Goal: Task Accomplishment & Management: Use online tool/utility

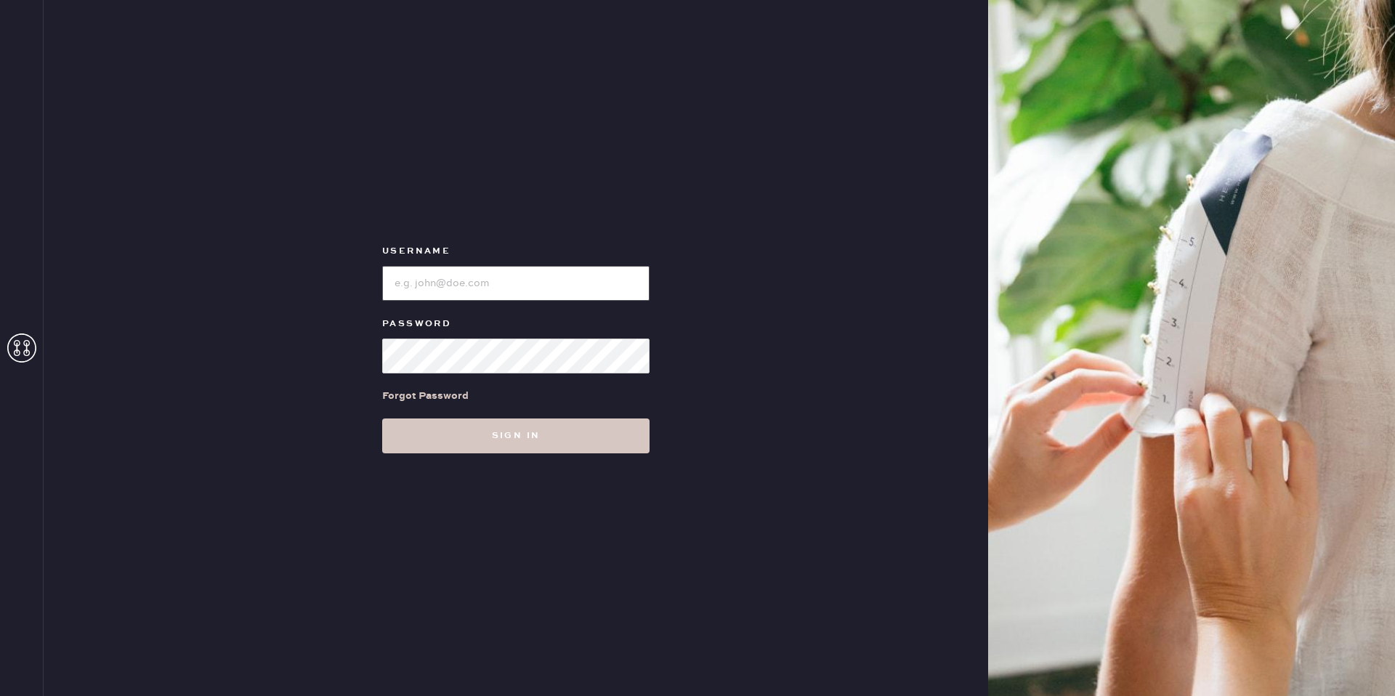
type input "[EMAIL_ADDRESS][DOMAIN_NAME]"
click at [434, 282] on input "loginName" at bounding box center [515, 283] width 267 height 35
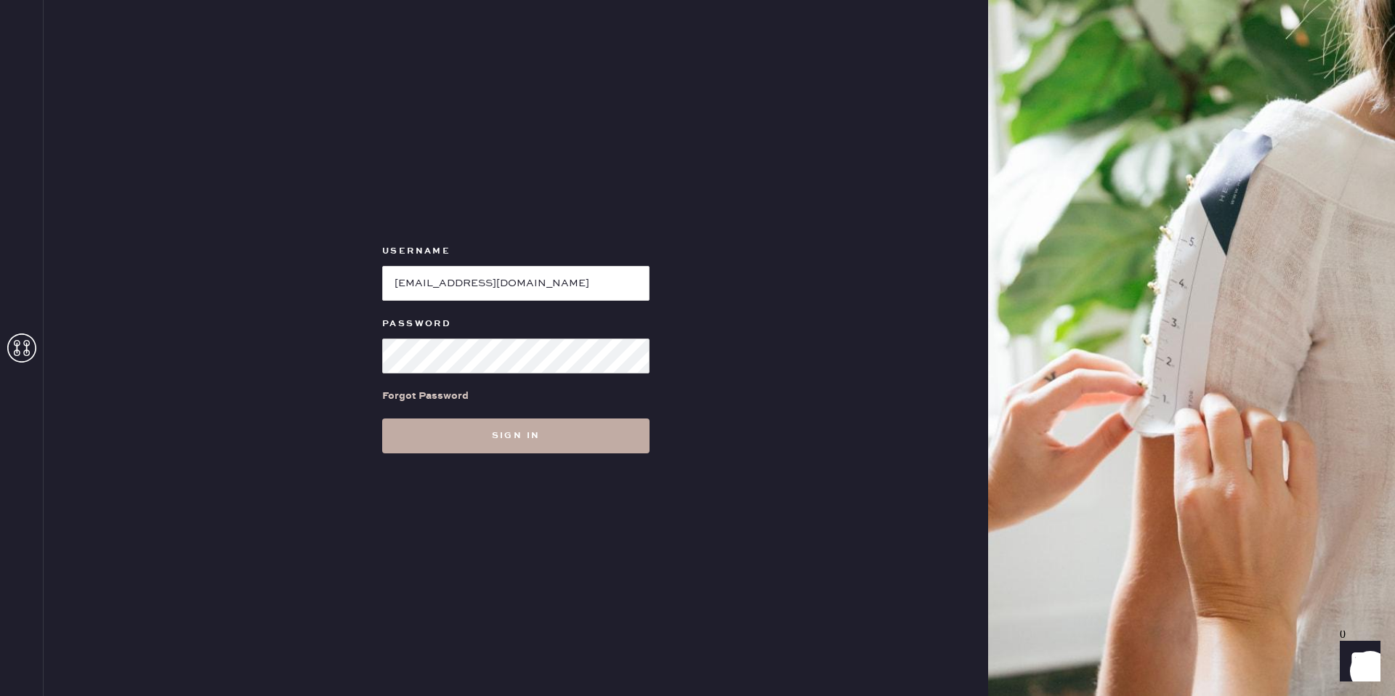
click at [421, 421] on button "Sign in" at bounding box center [515, 435] width 267 height 35
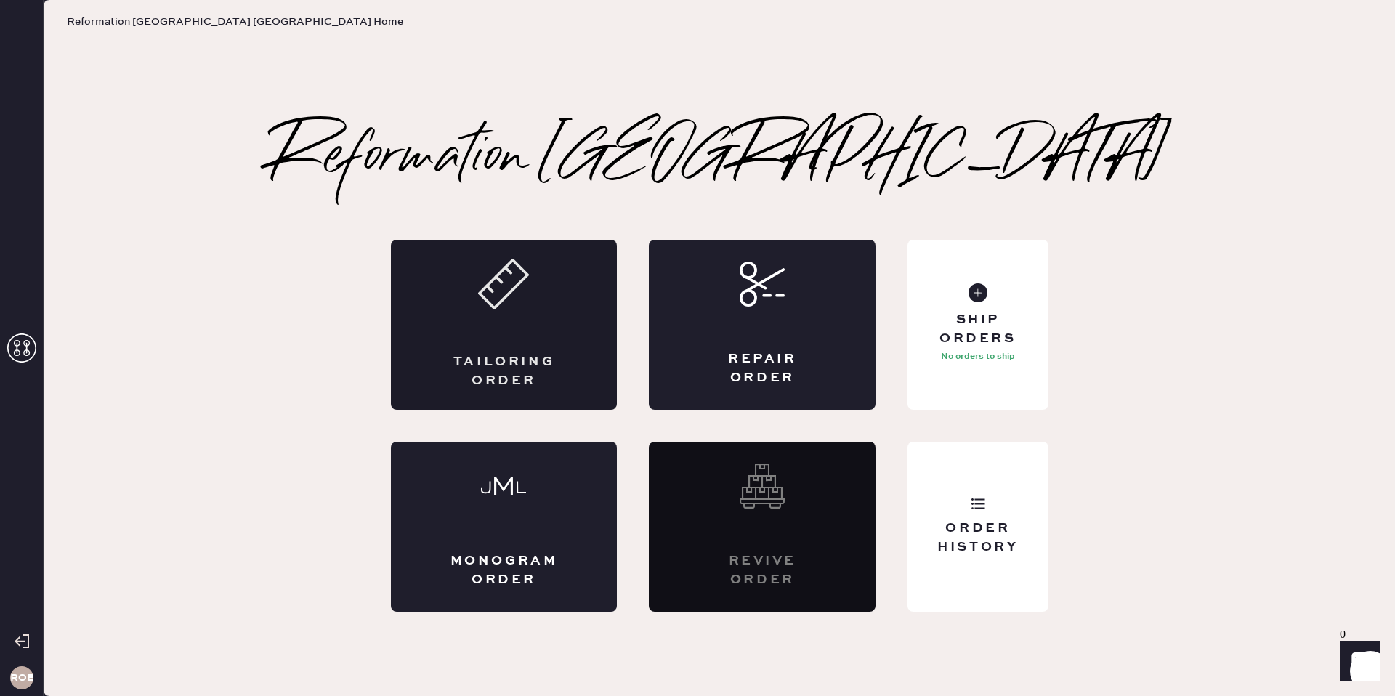
click at [498, 342] on div "Tailoring Order" at bounding box center [504, 325] width 227 height 170
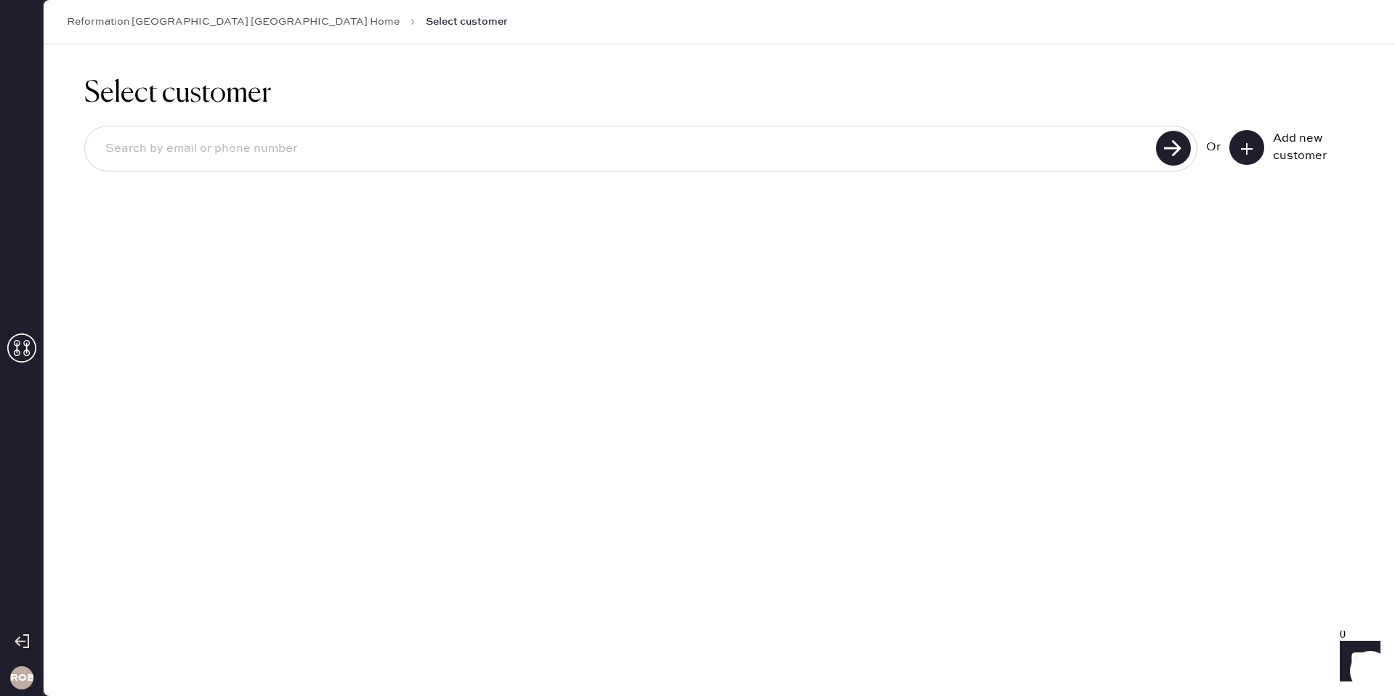
click at [765, 145] on input at bounding box center [623, 148] width 1058 height 33
click at [1179, 145] on use at bounding box center [1173, 148] width 35 height 35
click at [333, 153] on input "[PERSON_NAME][EMAIL_ADDRESS][PERSON_NAME][DOMAIN_NAME]" at bounding box center [623, 148] width 1058 height 33
click at [334, 154] on input "[PERSON_NAME][EMAIL_ADDRESS][PERSON_NAME][DOMAIN_NAME]" at bounding box center [623, 148] width 1058 height 33
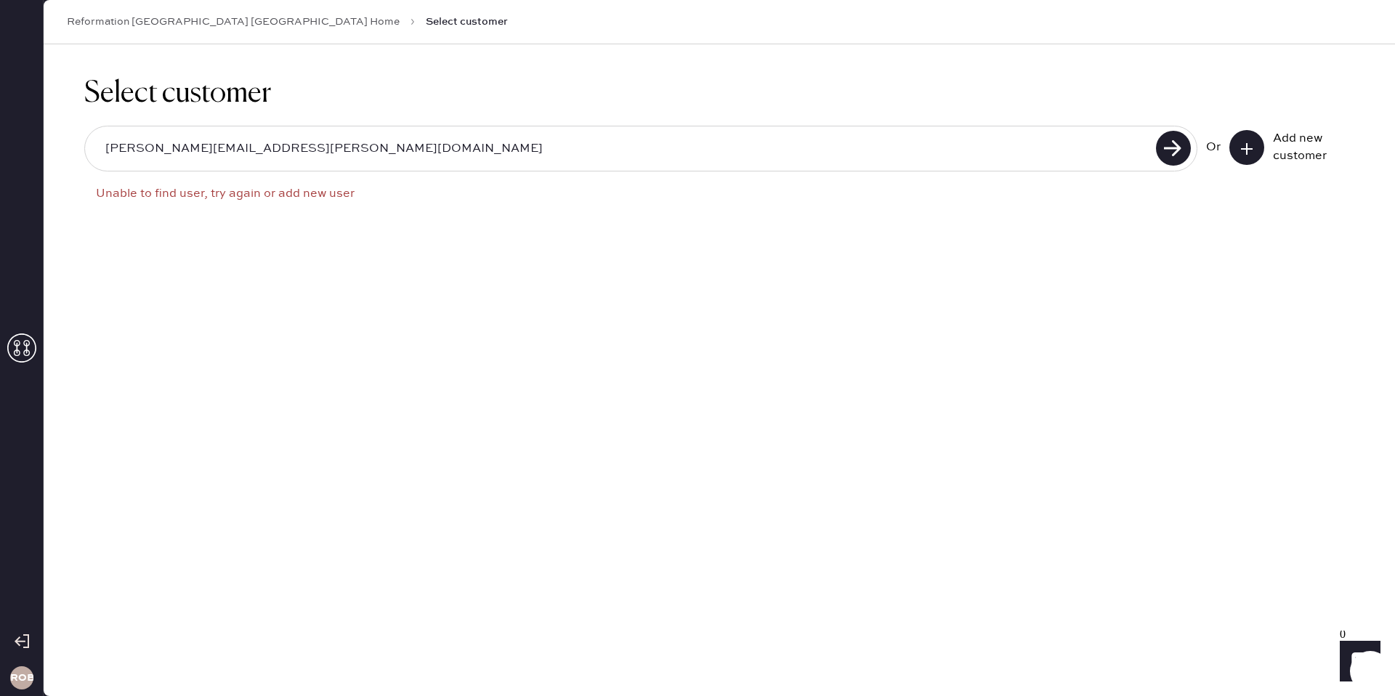
click at [334, 154] on input "[PERSON_NAME][EMAIL_ADDRESS][PERSON_NAME][DOMAIN_NAME]" at bounding box center [623, 148] width 1058 height 33
type input "[PERSON_NAME][EMAIL_ADDRESS][PERSON_NAME][DOMAIN_NAME]"
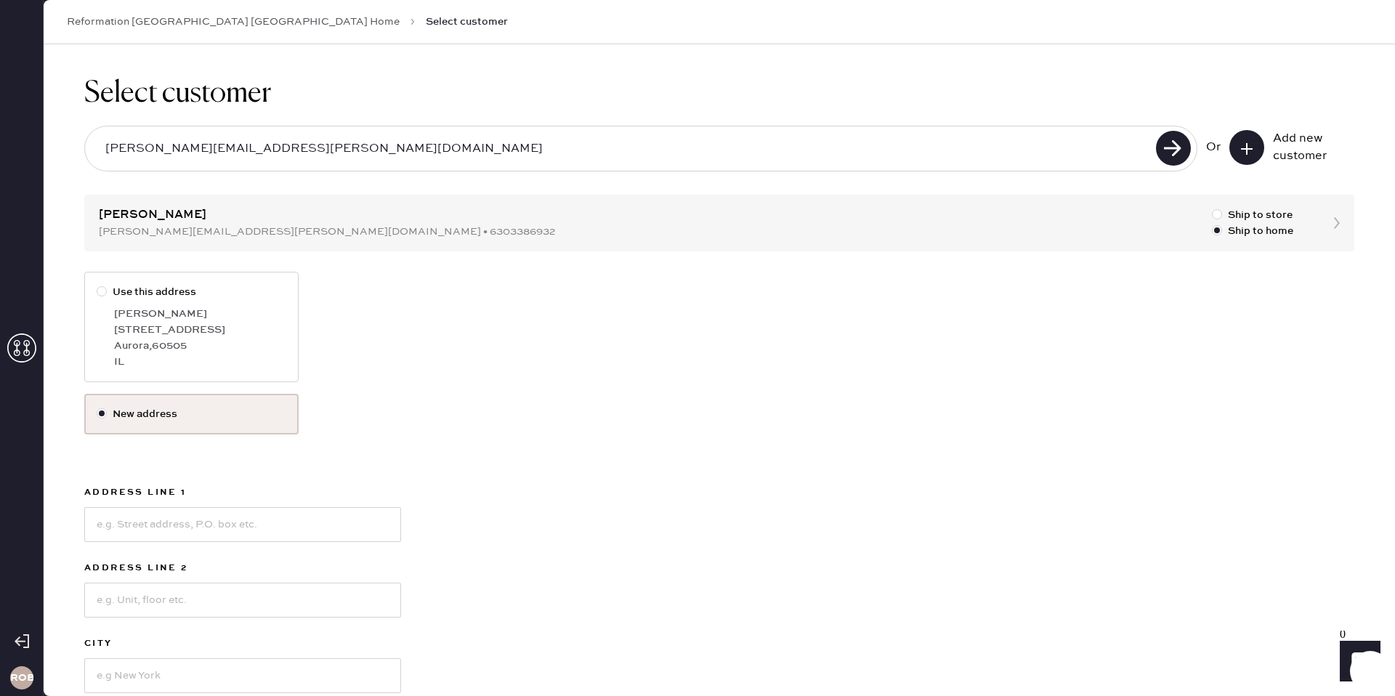
click at [104, 288] on div at bounding box center [102, 291] width 10 height 10
click at [97, 285] on input "Use this address" at bounding box center [97, 284] width 1 height 1
radio input "true"
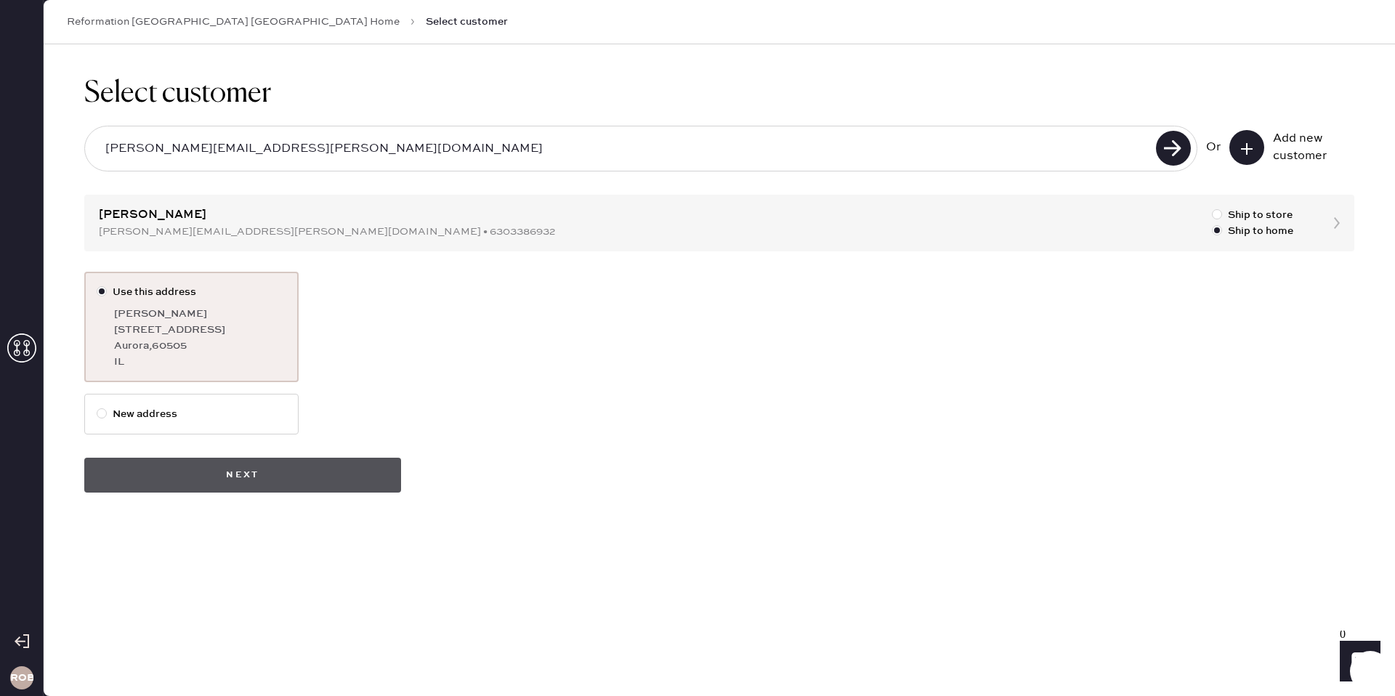
click at [281, 466] on button "Next" at bounding box center [242, 475] width 317 height 35
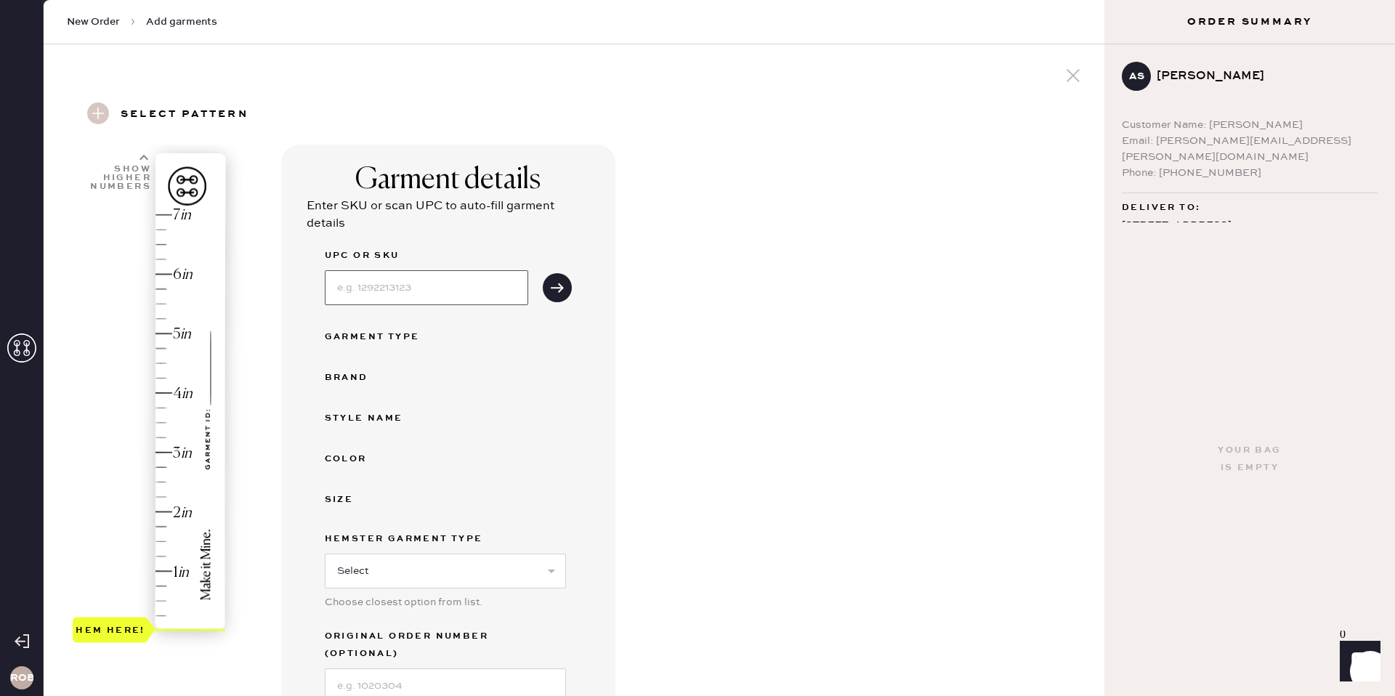
click at [493, 286] on input at bounding box center [426, 287] width 203 height 35
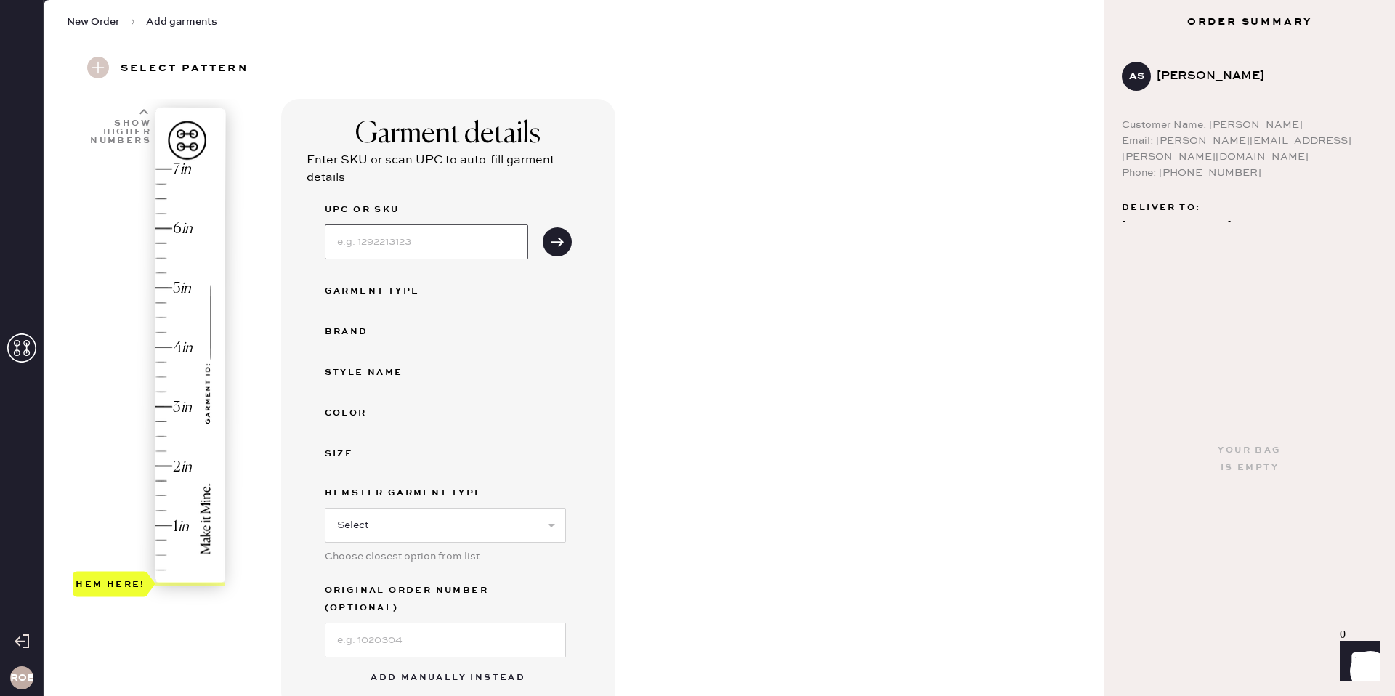
scroll to position [45, 0]
click at [471, 664] on button "Add manually instead" at bounding box center [448, 678] width 172 height 29
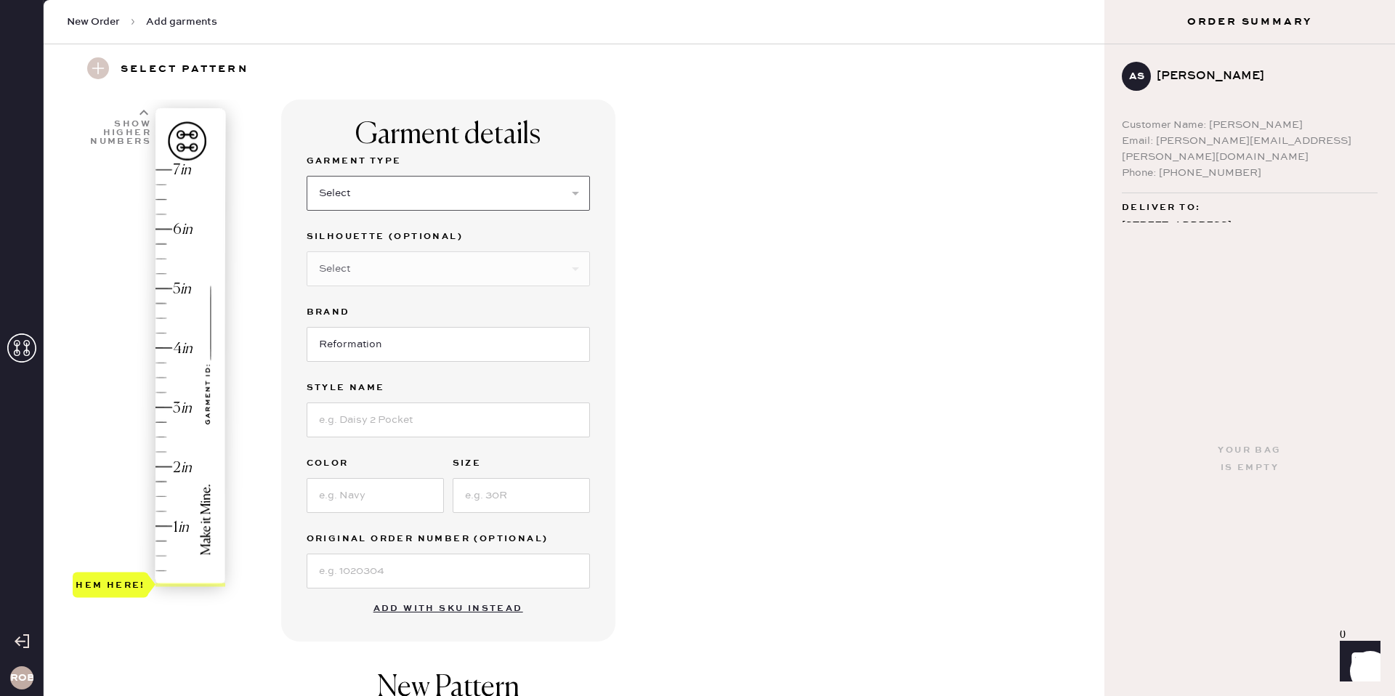
click at [455, 199] on select "Select Basic Skirt Jeans Leggings Pants Shorts Basic Sleeved Dress Basic Sleeve…" at bounding box center [448, 193] width 283 height 35
select select "6"
click at [307, 176] on select "Select Basic Skirt Jeans Leggings Pants Shorts Basic Sleeved Dress Basic Sleeve…" at bounding box center [448, 193] width 283 height 35
click at [380, 273] on select "Select Maxi Dress Midi Dress Mini Dress Other" at bounding box center [448, 268] width 283 height 35
select select "39"
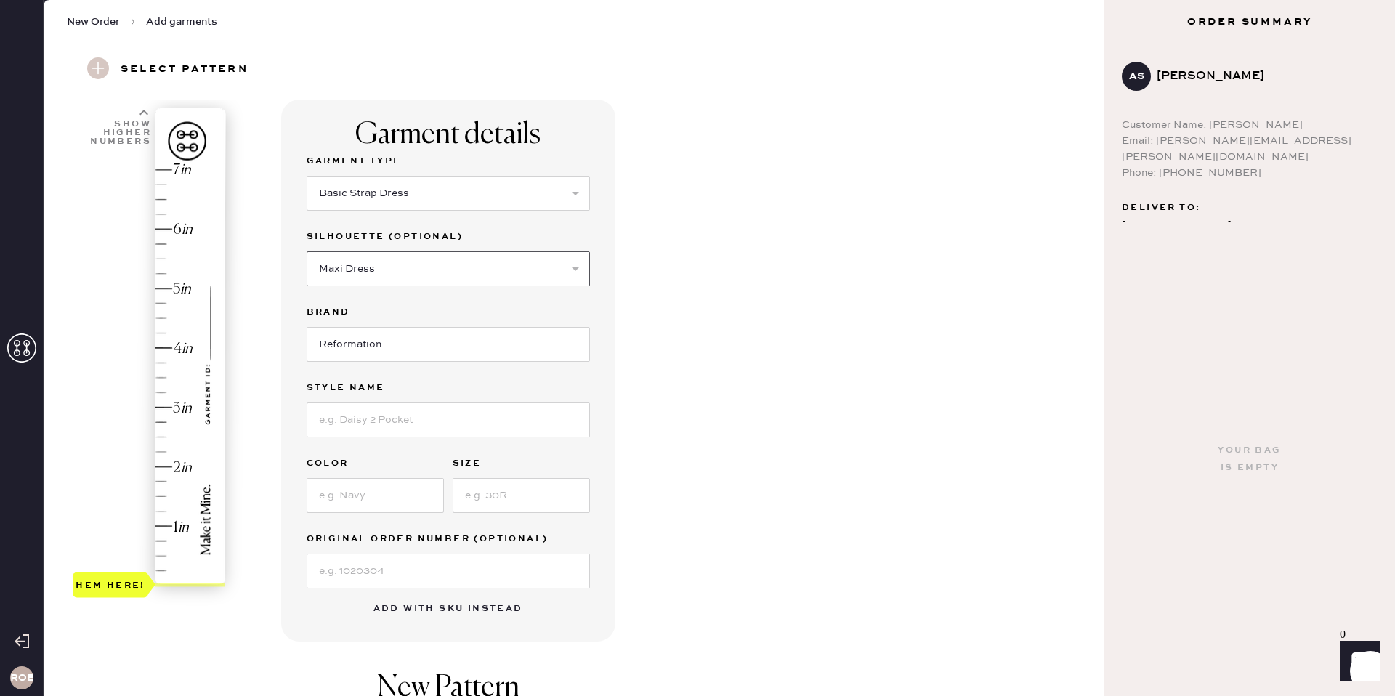
click at [307, 251] on select "Select Maxi Dress Midi Dress Mini Dress Other" at bounding box center [448, 268] width 283 height 35
click at [365, 421] on input at bounding box center [448, 419] width 283 height 35
type input "[PERSON_NAME] dress"
click at [341, 497] on input at bounding box center [375, 495] width 137 height 35
type input "Tea Garden"
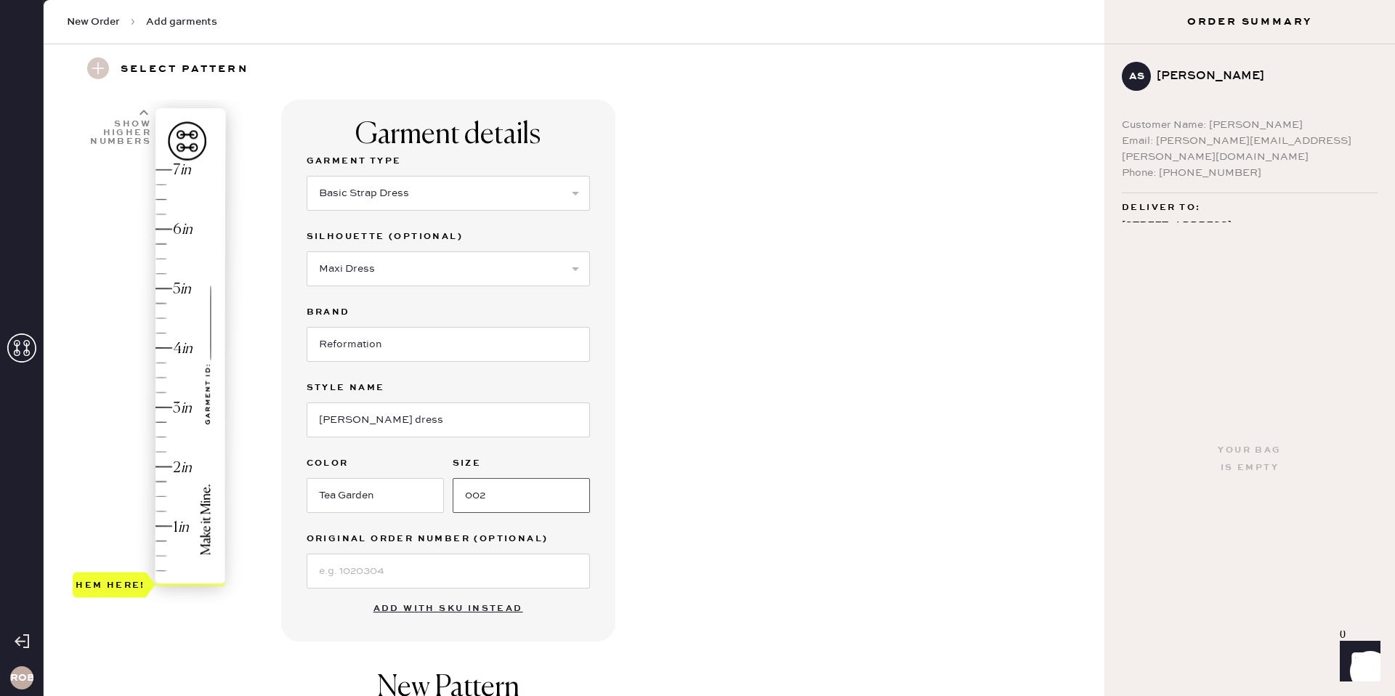
type input "002"
click at [332, 566] on input at bounding box center [448, 571] width 283 height 35
click at [578, 534] on label "Original Order Number (Optional)" at bounding box center [448, 538] width 283 height 17
click at [511, 573] on input at bounding box center [448, 571] width 283 height 35
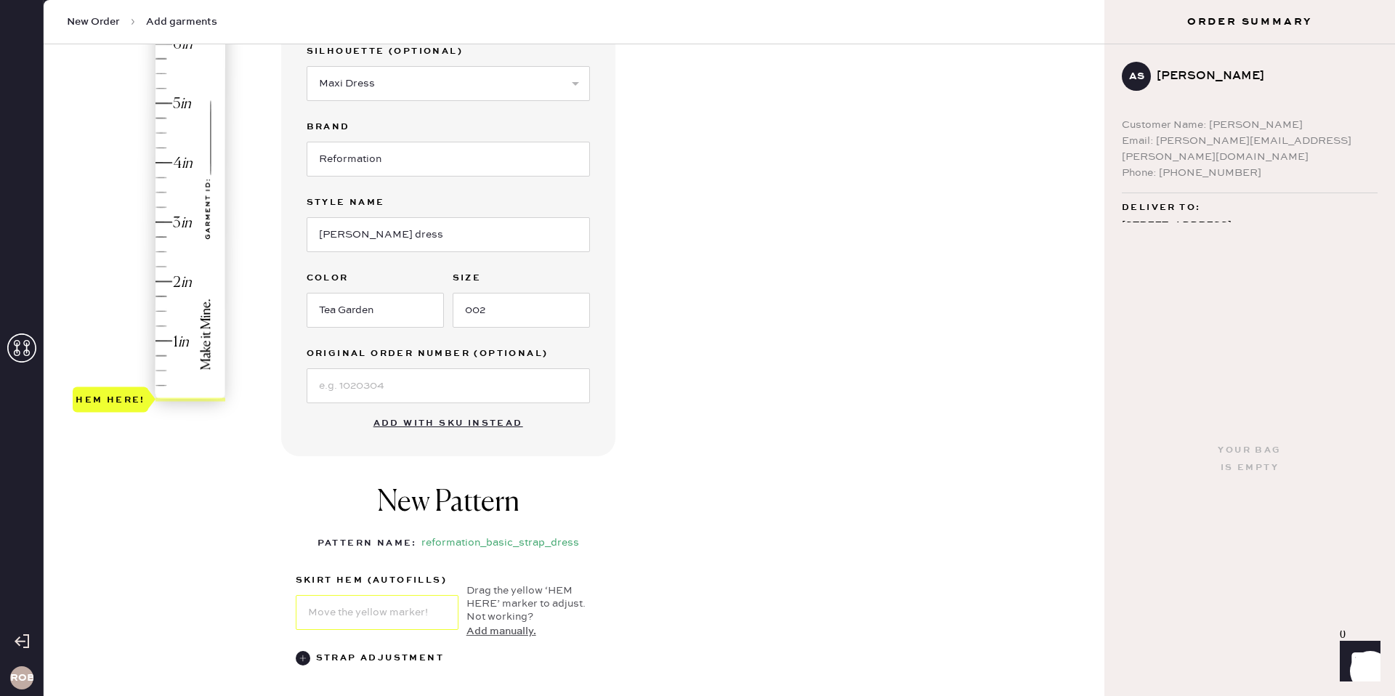
scroll to position [252, 0]
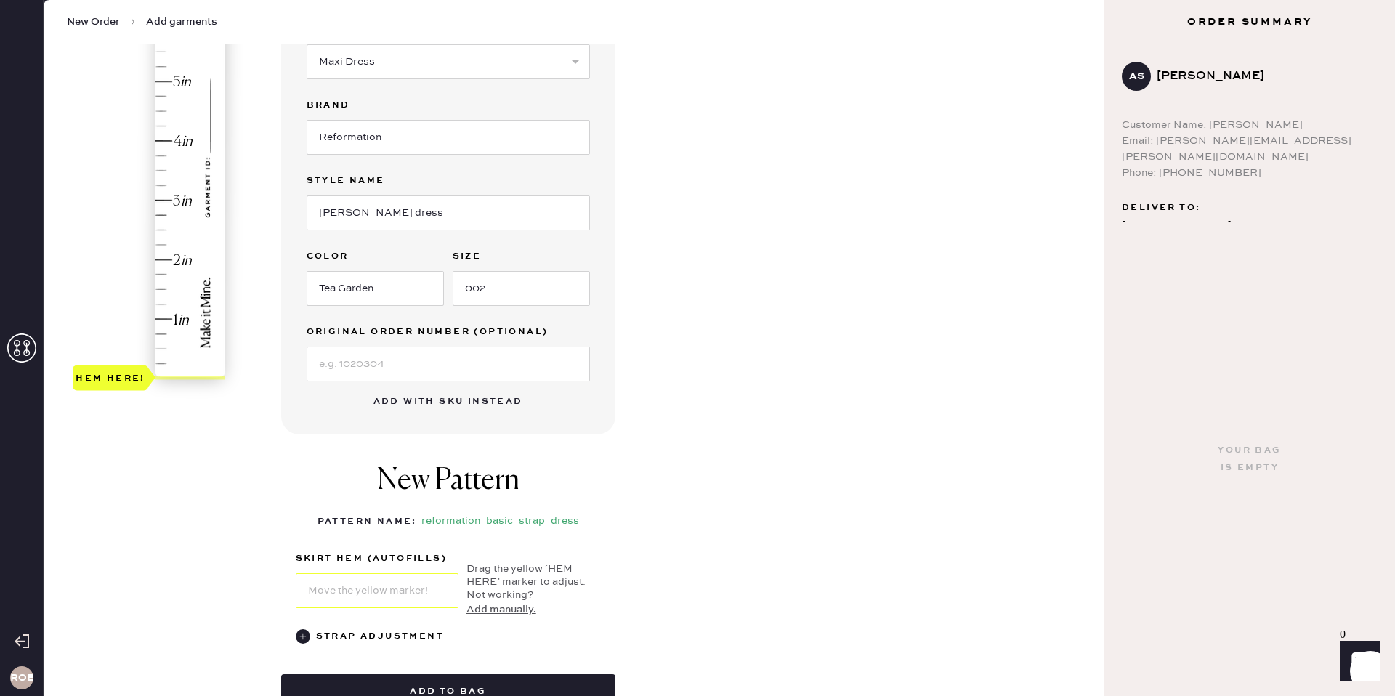
click at [488, 609] on button "Add manually." at bounding box center [501, 610] width 70 height 16
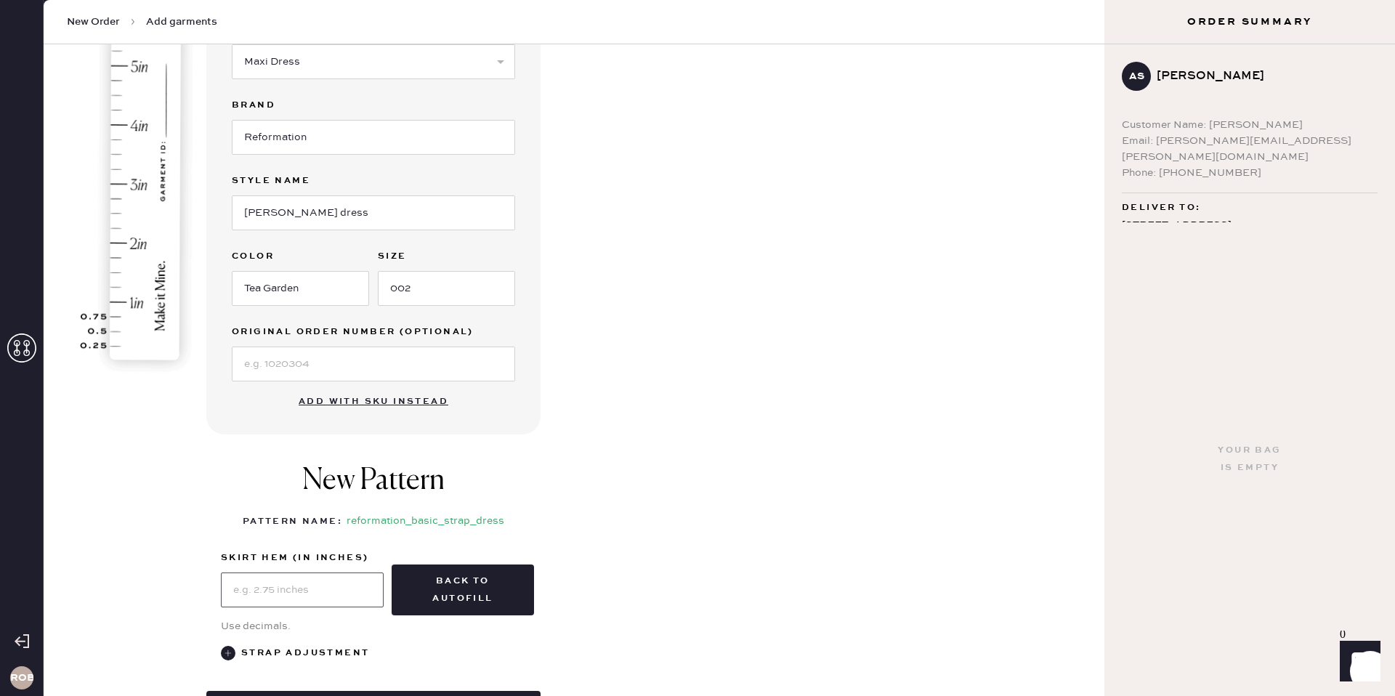
click at [325, 591] on input "text" at bounding box center [302, 589] width 163 height 35
click at [453, 583] on button "back to autofill" at bounding box center [463, 589] width 142 height 51
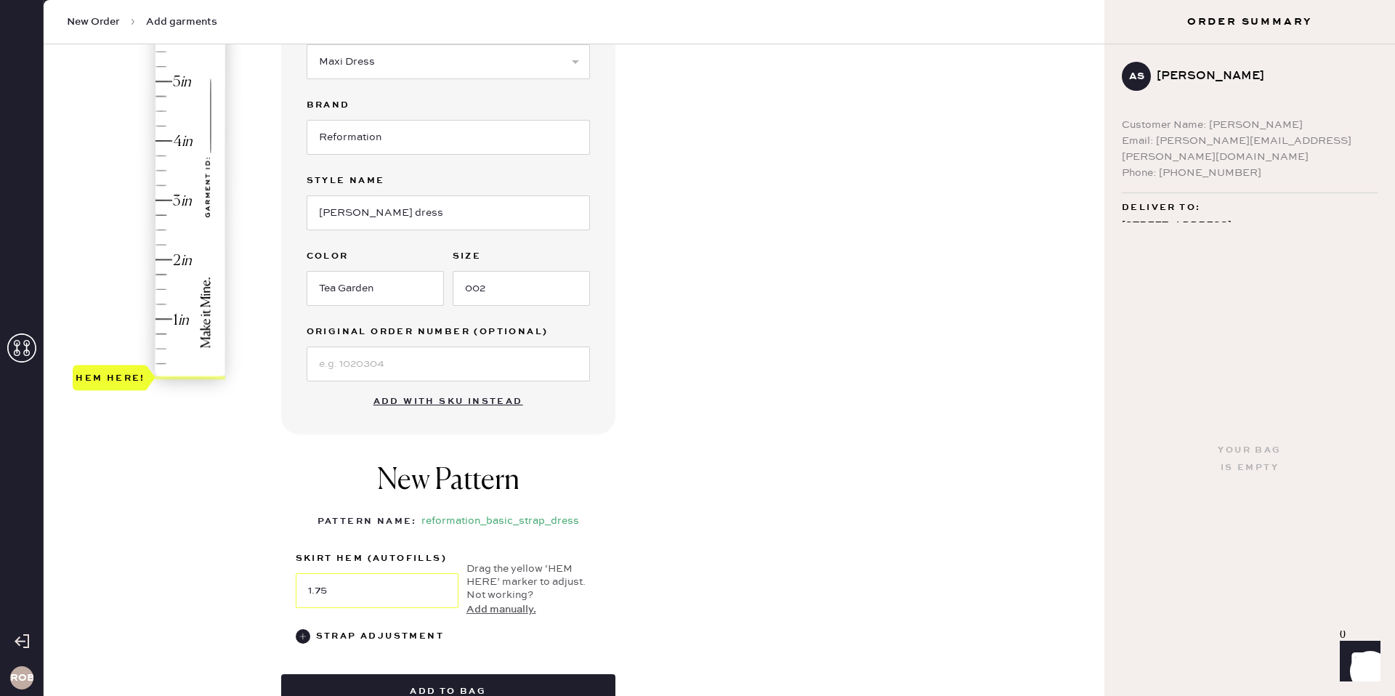
click at [164, 264] on div "Hem here!" at bounding box center [150, 170] width 155 height 429
click at [166, 263] on div "Hem here!" at bounding box center [150, 170] width 155 height 429
type input "0"
click at [181, 372] on div "Hem here!" at bounding box center [150, 170] width 155 height 429
click at [303, 638] on use at bounding box center [303, 636] width 15 height 15
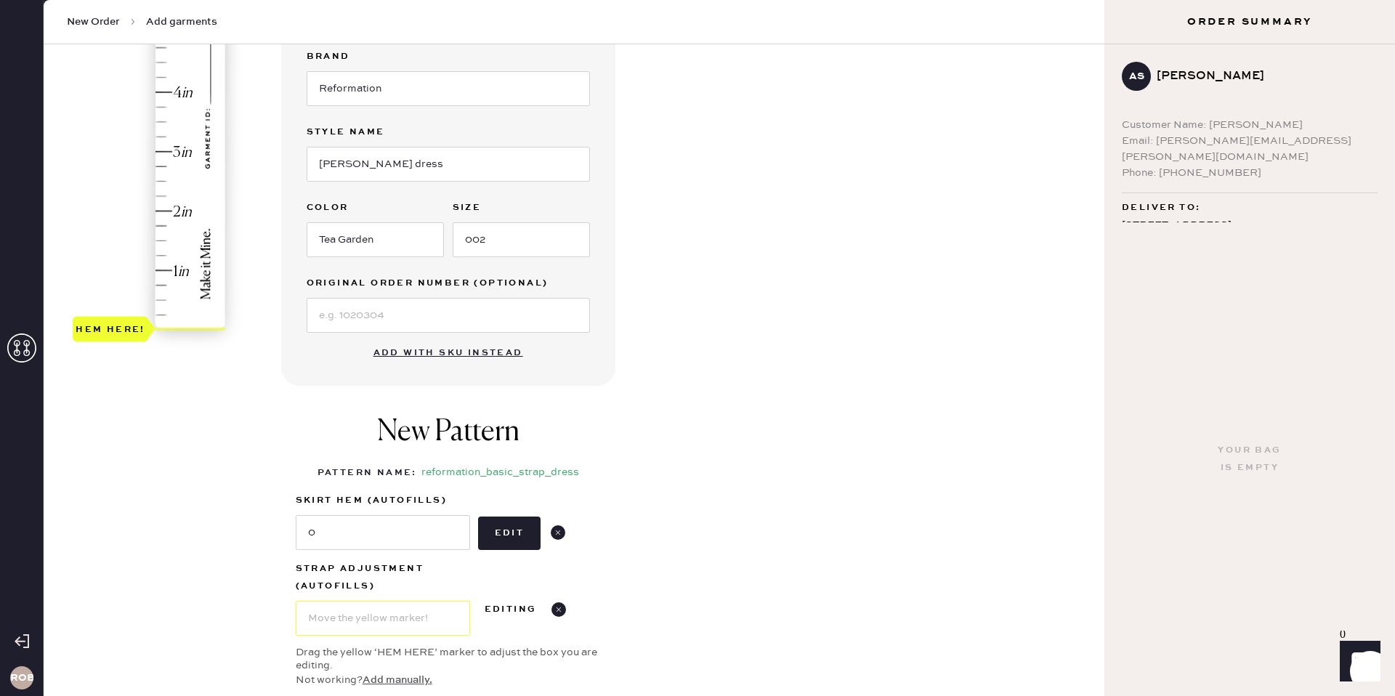
scroll to position [316, 0]
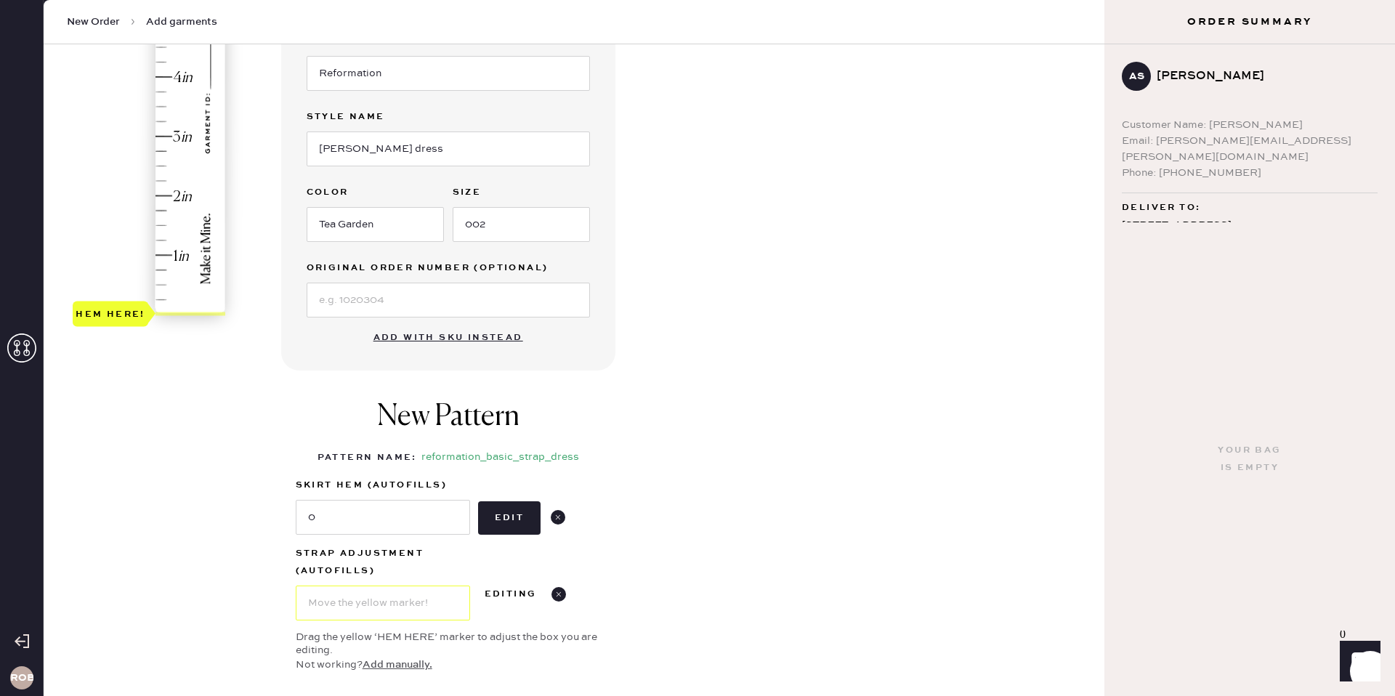
type input "1"
click at [166, 254] on div "Hem here!" at bounding box center [150, 106] width 155 height 429
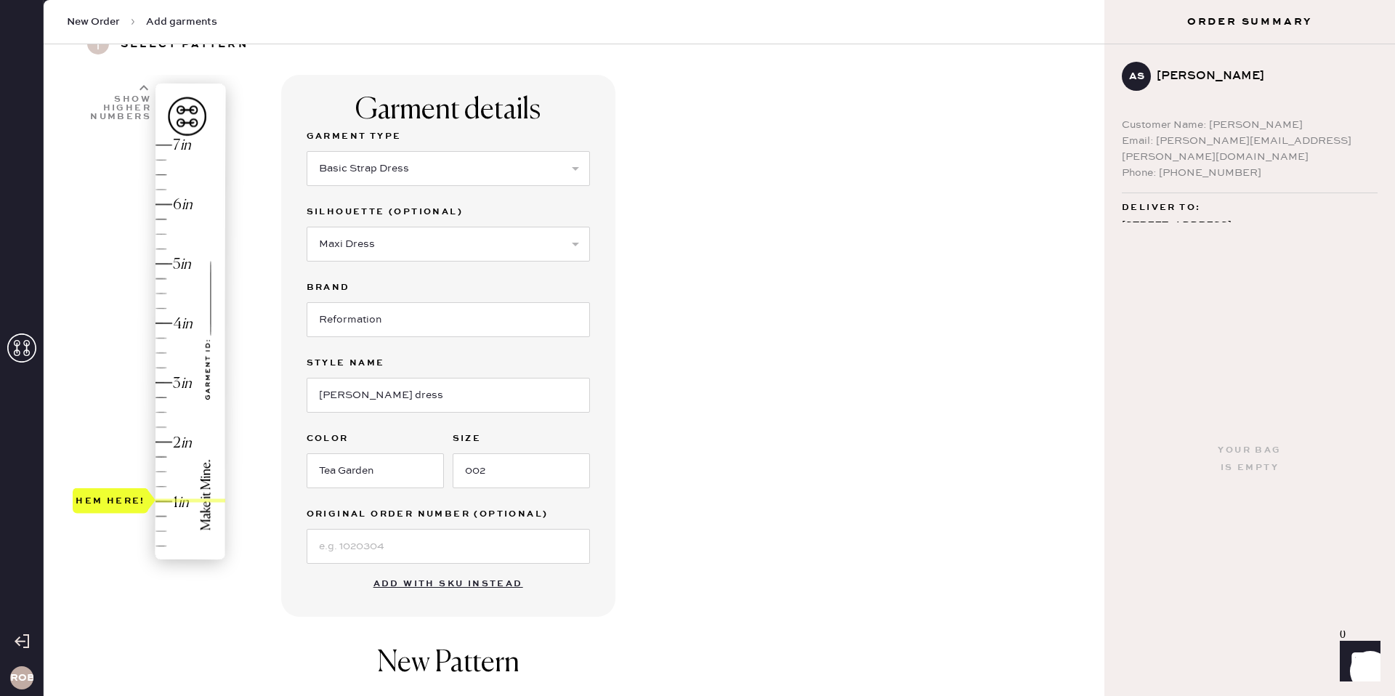
scroll to position [0, 0]
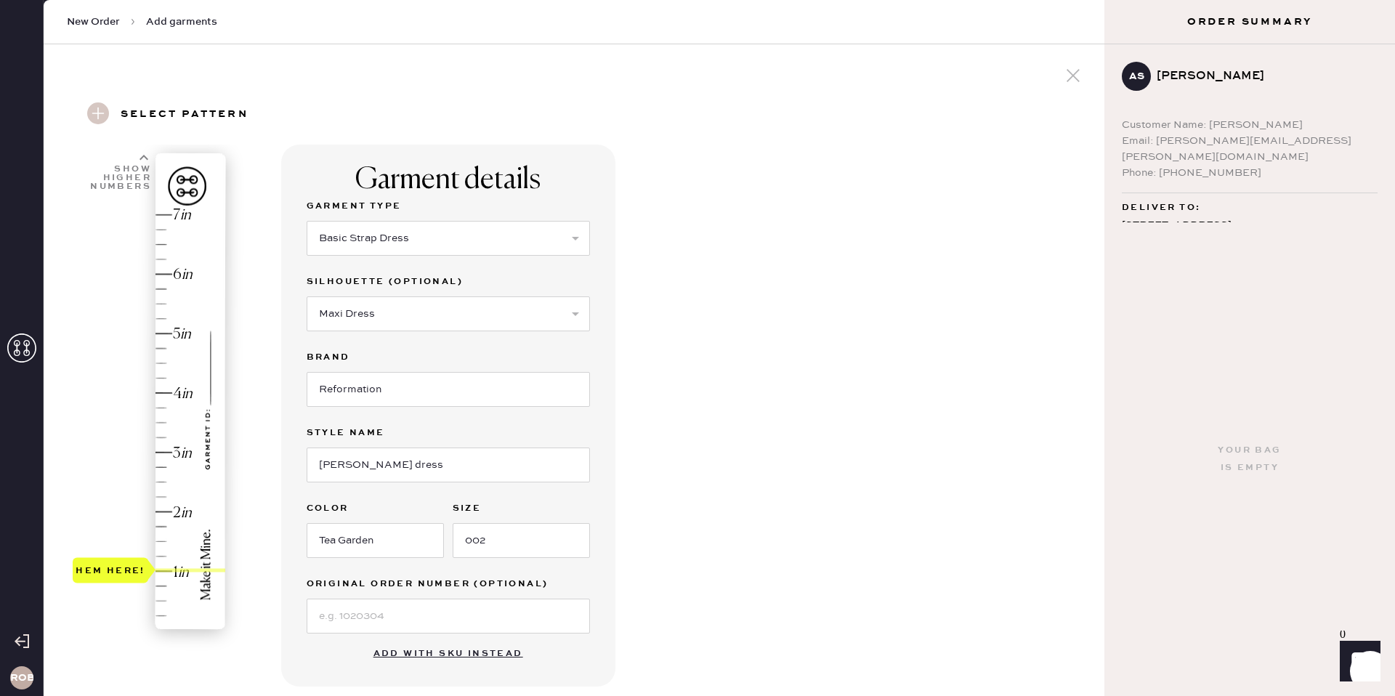
click at [89, 17] on span "New Order" at bounding box center [93, 22] width 53 height 15
click at [100, 21] on span "New Order" at bounding box center [93, 22] width 53 height 15
click at [1070, 77] on use at bounding box center [1072, 75] width 13 height 13
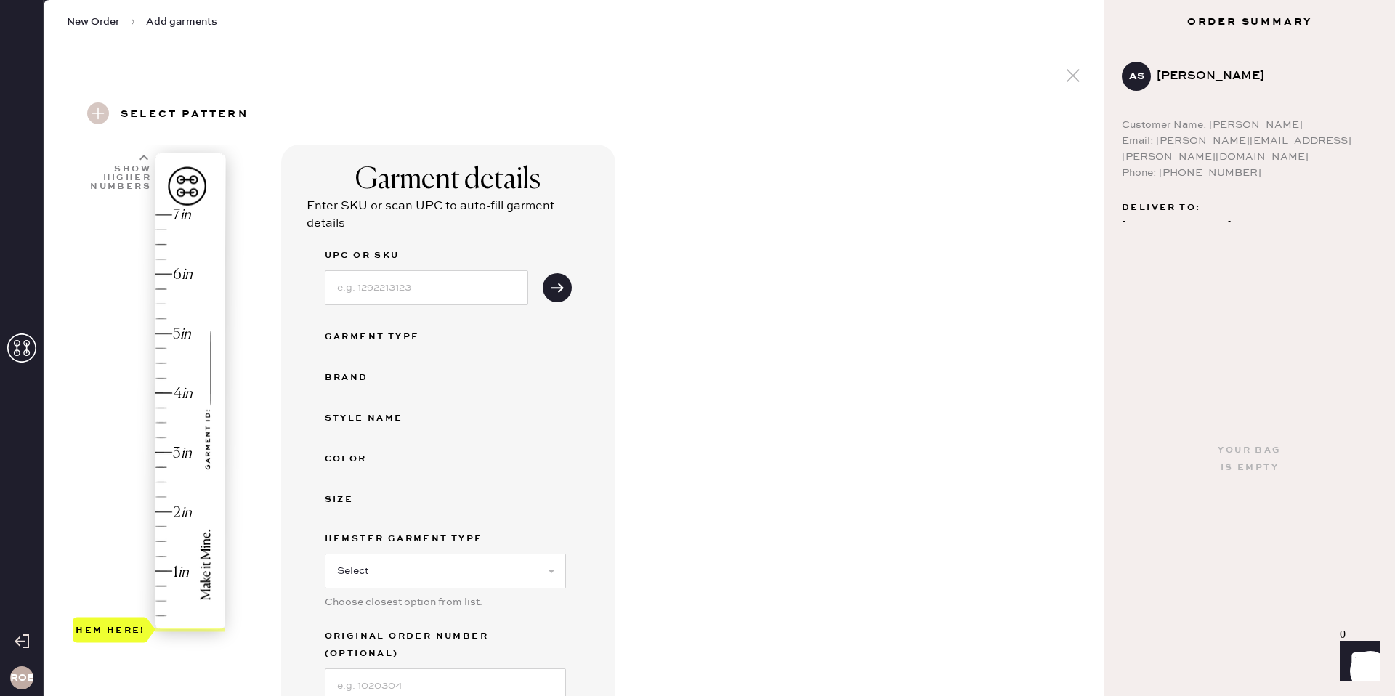
click at [20, 343] on icon at bounding box center [21, 347] width 29 height 29
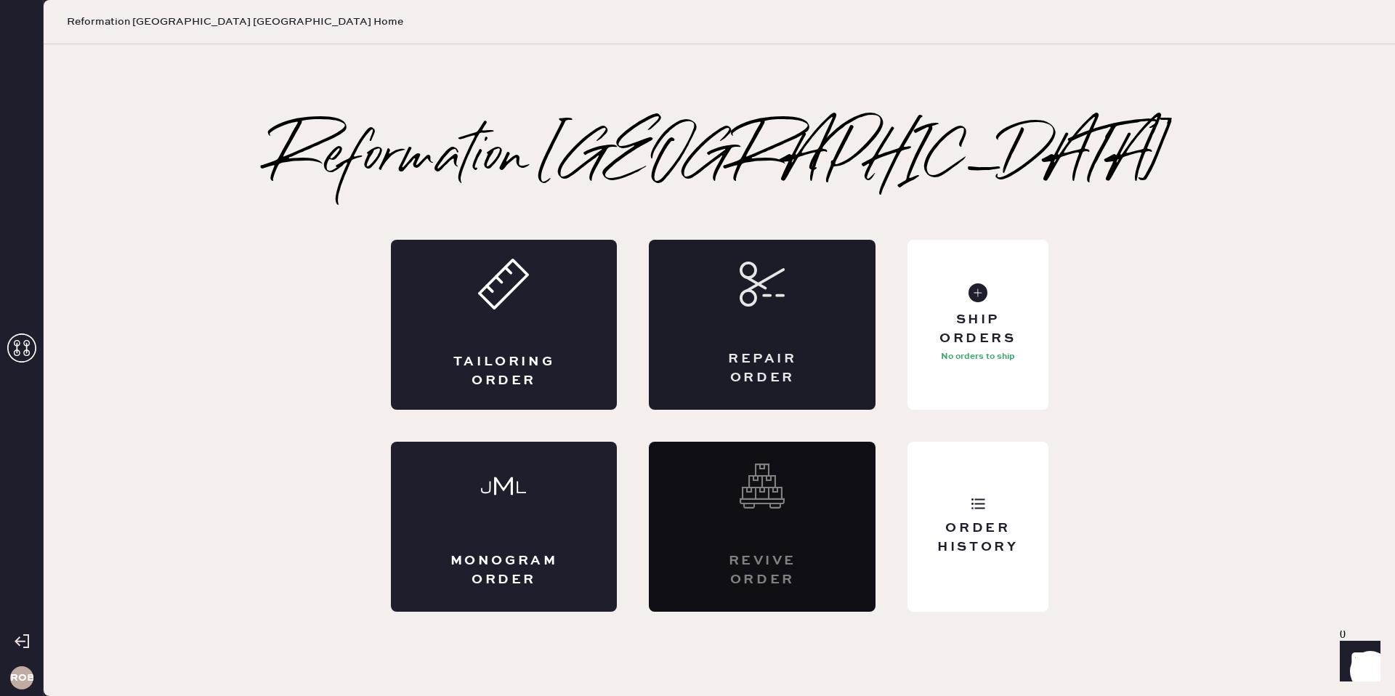
click at [760, 329] on div "Repair Order" at bounding box center [762, 325] width 227 height 170
click at [752, 339] on div "Repair Order" at bounding box center [762, 325] width 227 height 170
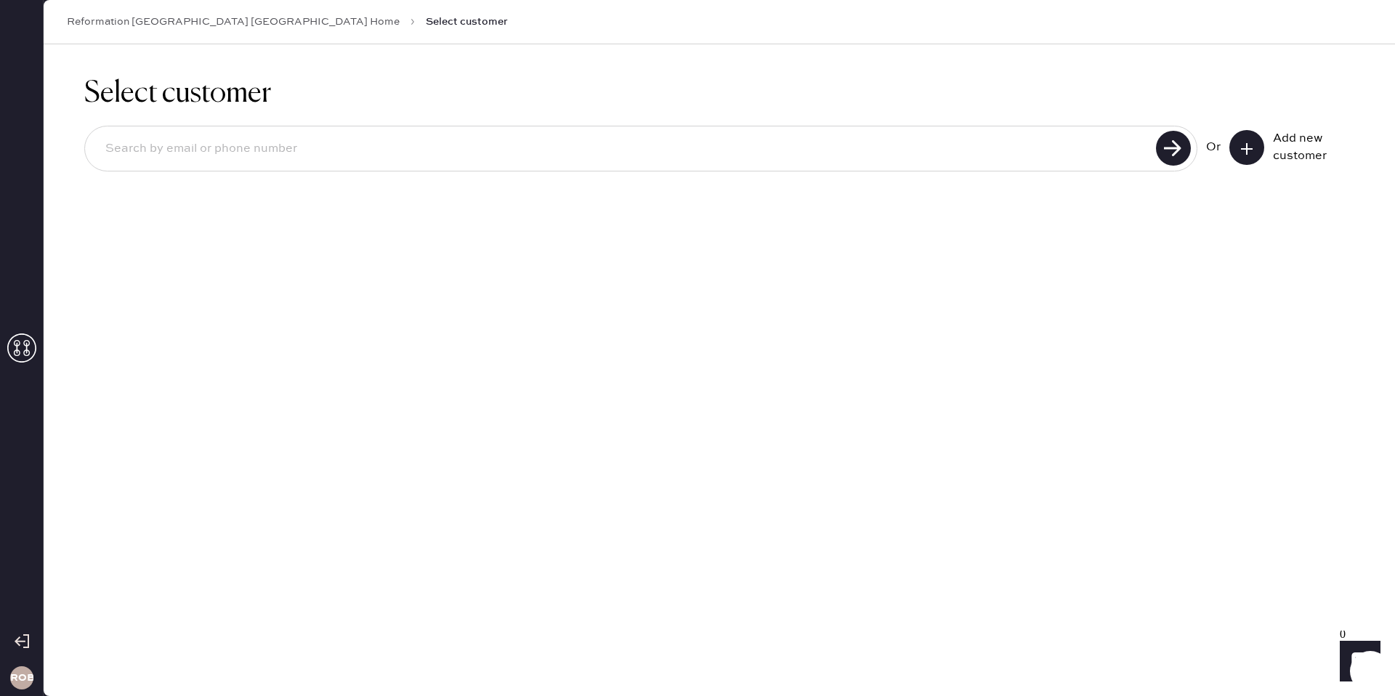
click at [1108, 160] on input at bounding box center [623, 148] width 1058 height 33
type input "[PERSON_NAME][EMAIL_ADDRESS][PERSON_NAME][DOMAIN_NAME]"
click at [1252, 149] on icon at bounding box center [1246, 149] width 15 height 15
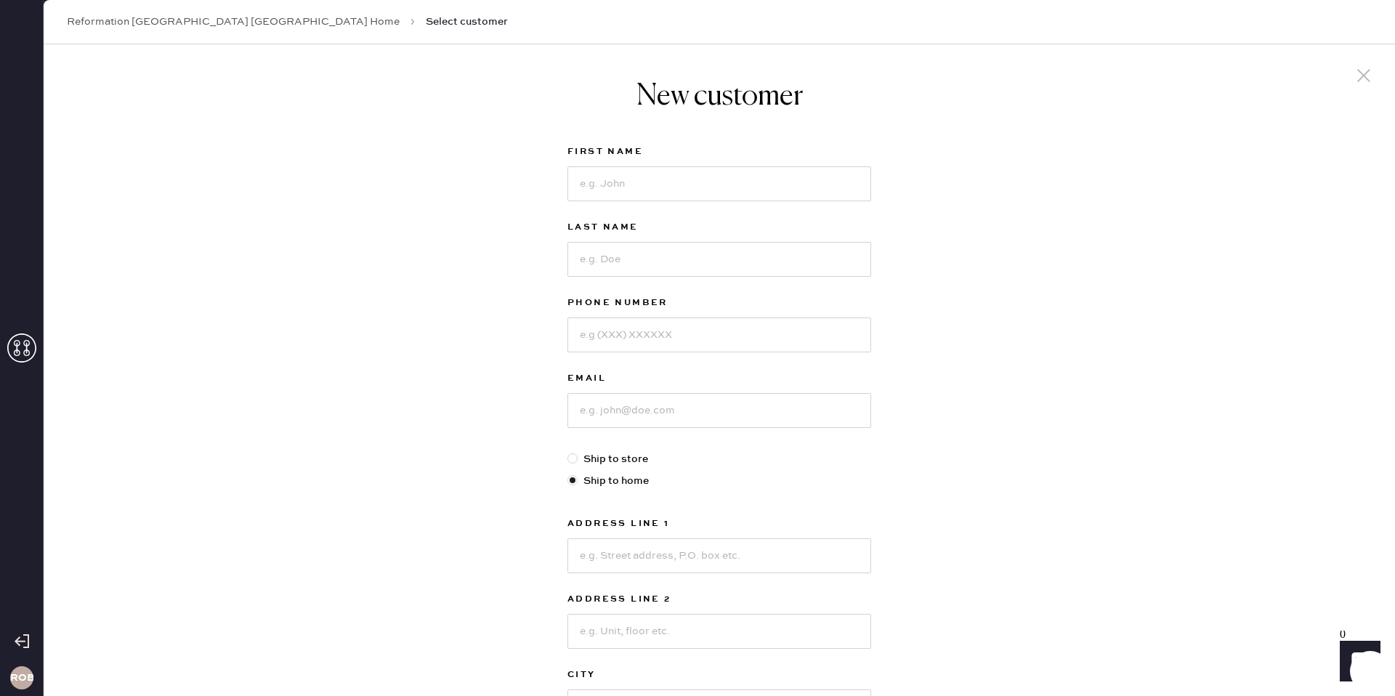
click at [1358, 76] on icon at bounding box center [1364, 76] width 22 height 22
